Goal: Navigation & Orientation: Find specific page/section

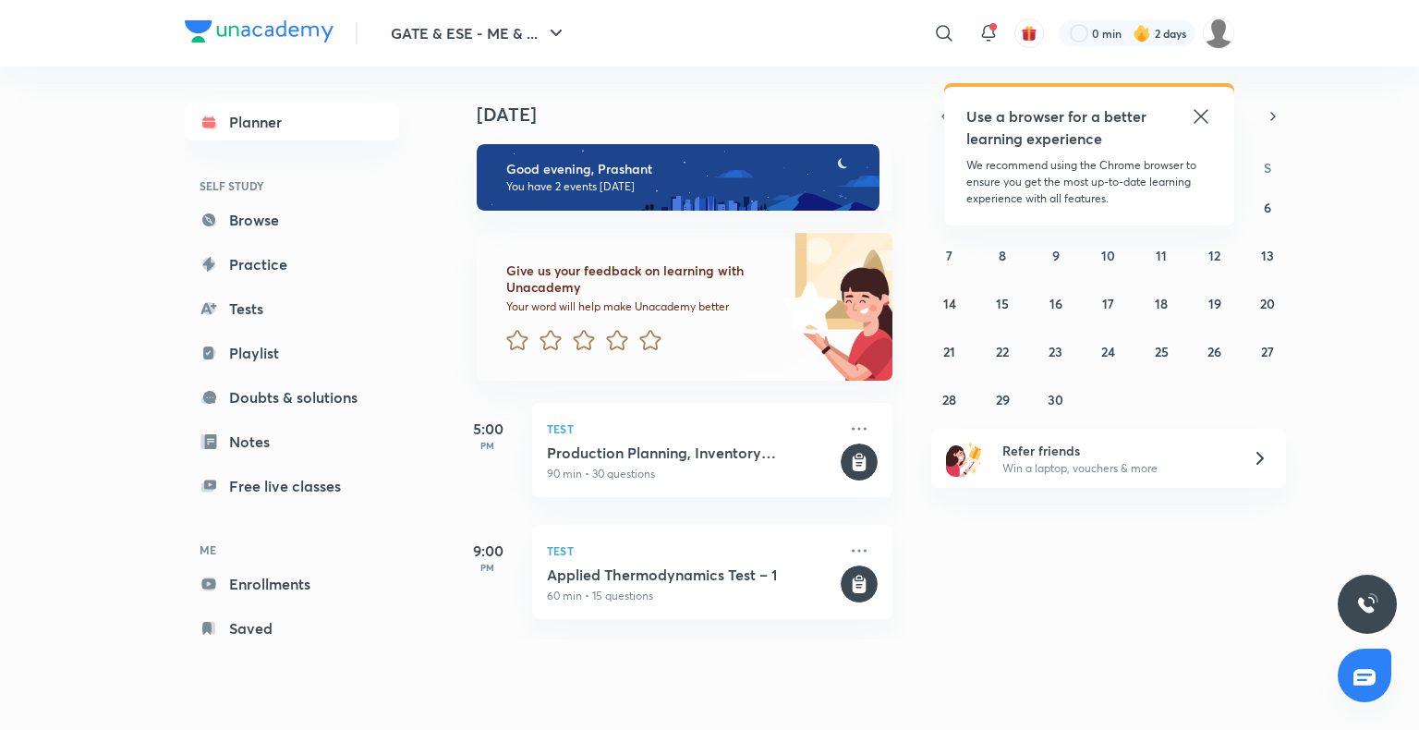
click at [1198, 115] on icon at bounding box center [1201, 116] width 22 height 22
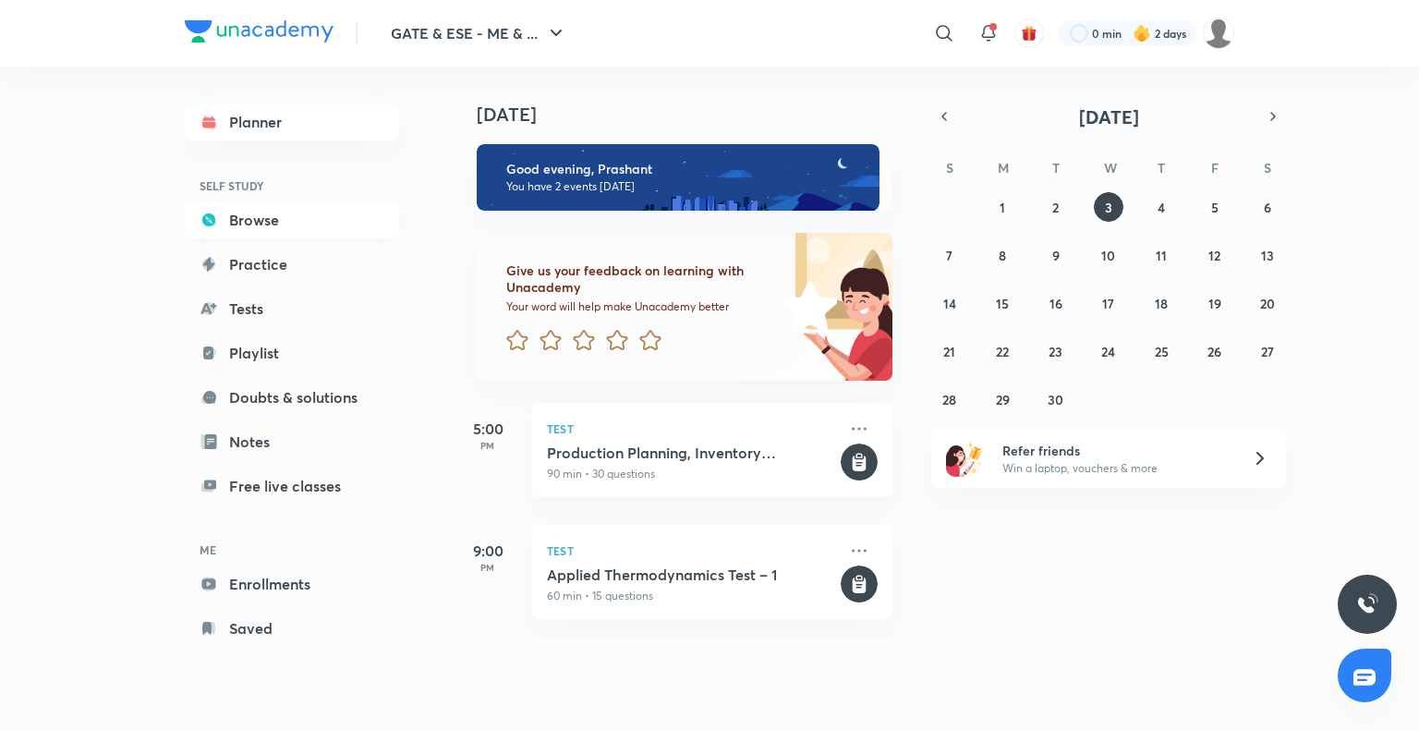
click at [278, 212] on link "Browse" at bounding box center [292, 219] width 214 height 37
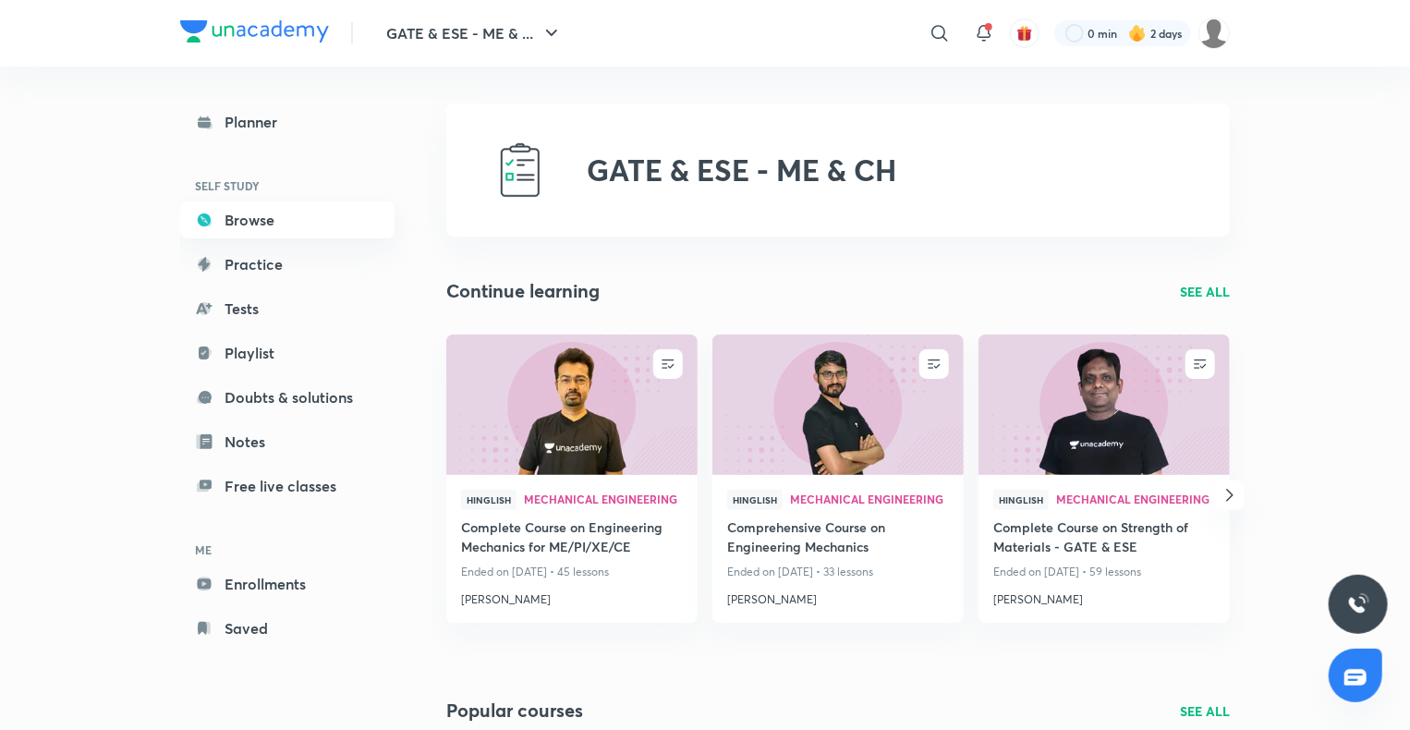
click at [251, 217] on link "Browse" at bounding box center [287, 219] width 214 height 37
